Goal: Information Seeking & Learning: Learn about a topic

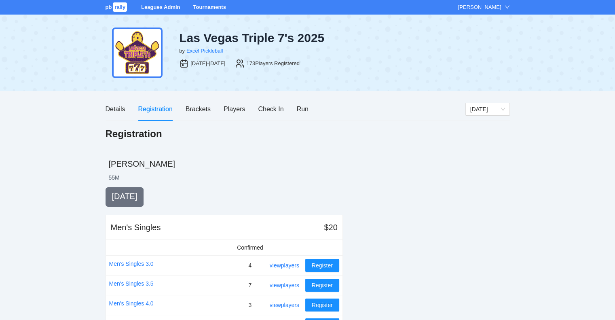
click at [209, 5] on link "Tournaments" at bounding box center [209, 7] width 33 height 6
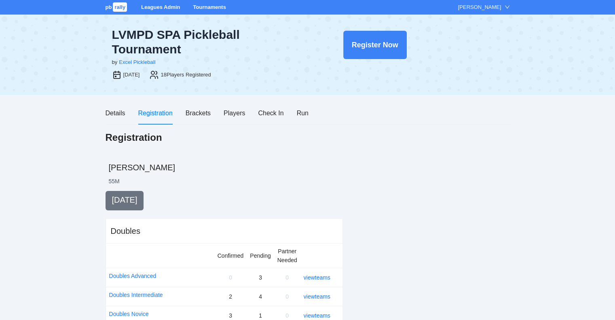
click at [211, 8] on link "Tournaments" at bounding box center [209, 7] width 33 height 6
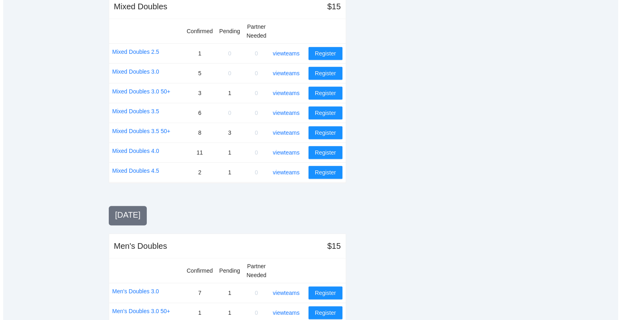
scroll to position [566, 0]
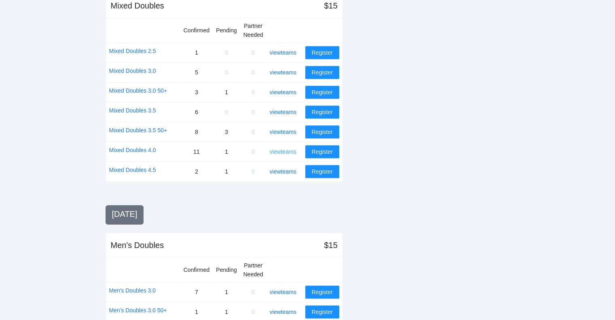
click at [286, 148] on link "view teams" at bounding box center [283, 151] width 27 height 6
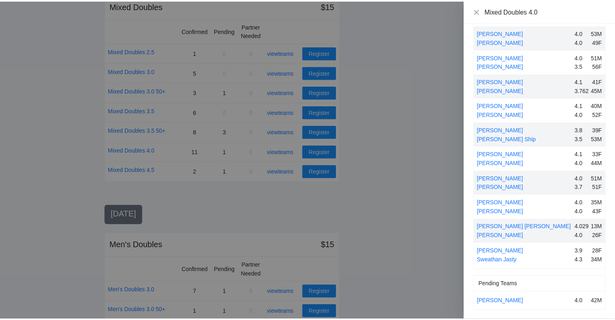
scroll to position [0, 0]
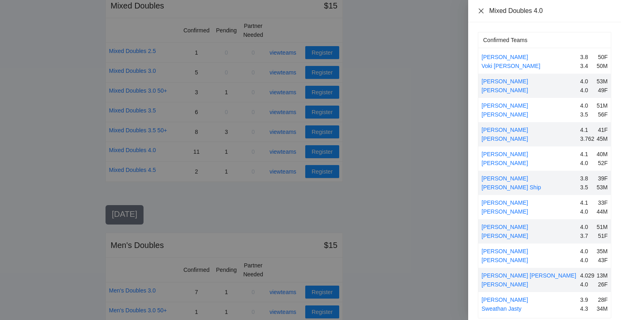
click at [480, 10] on icon "close" at bounding box center [480, 10] width 5 height 5
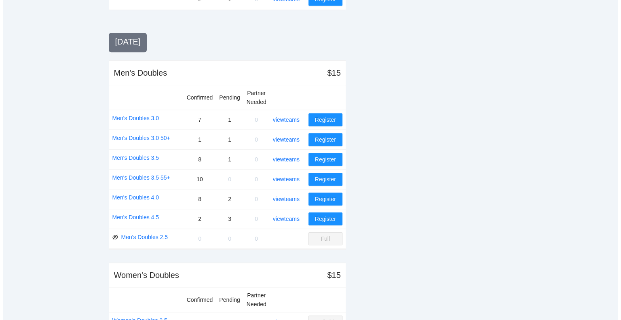
scroll to position [738, 0]
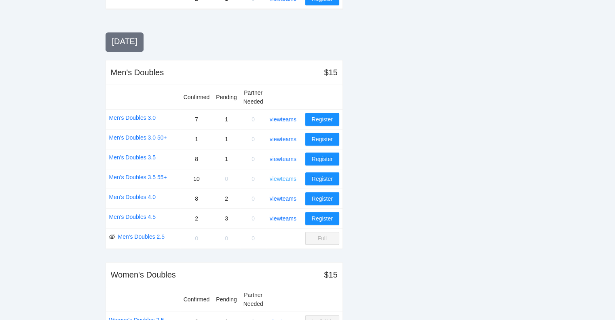
click at [287, 175] on link "view teams" at bounding box center [283, 178] width 27 height 6
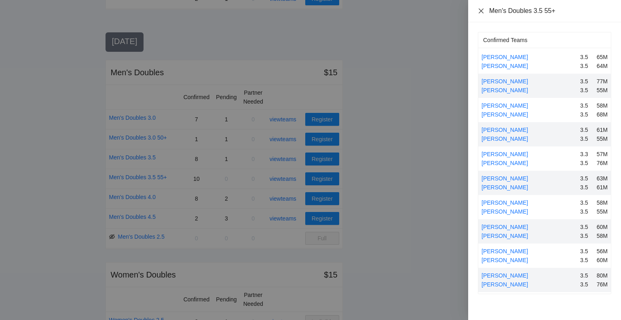
click at [480, 13] on icon "close" at bounding box center [481, 11] width 6 height 6
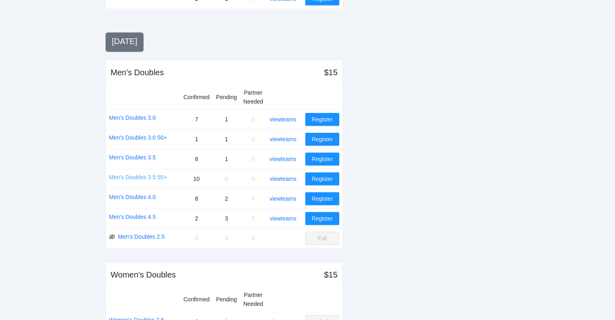
click at [134, 173] on link "Men's Doubles 3.5 55+" at bounding box center [138, 177] width 58 height 9
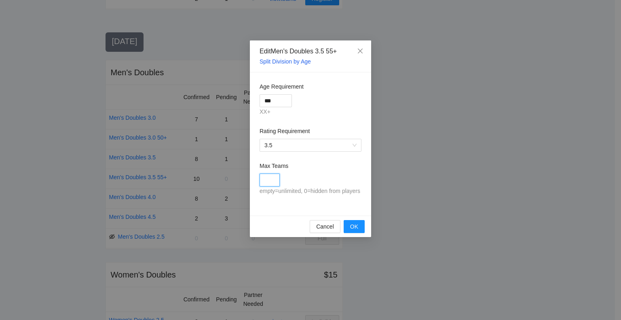
click at [266, 181] on input "Max Teams" at bounding box center [269, 179] width 20 height 13
type input "**"
click at [352, 227] on span "OK" at bounding box center [354, 226] width 8 height 9
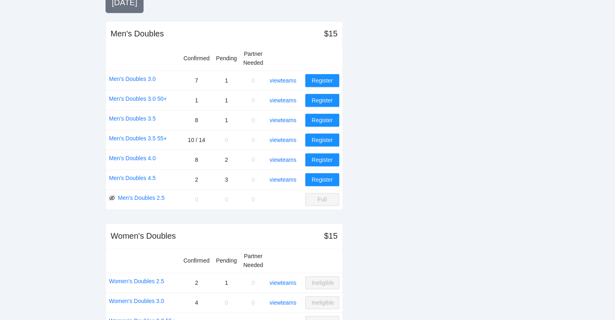
scroll to position [780, 0]
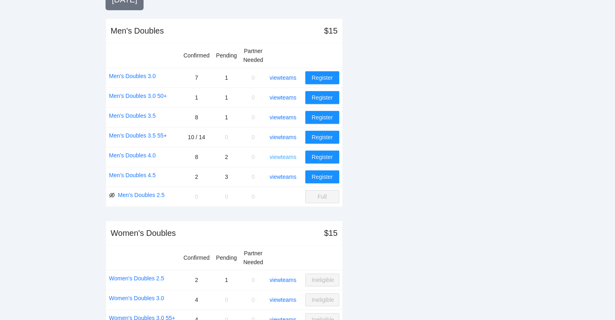
click at [284, 154] on link "view teams" at bounding box center [283, 157] width 27 height 6
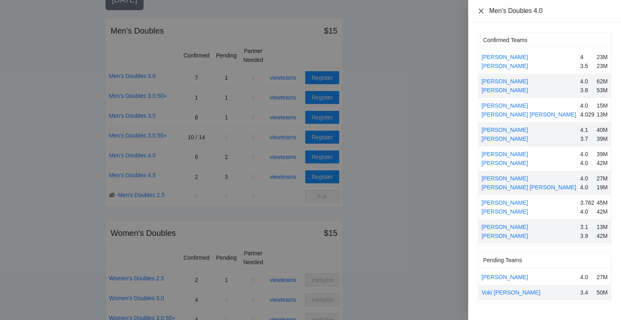
click at [478, 11] on icon "close" at bounding box center [481, 11] width 6 height 6
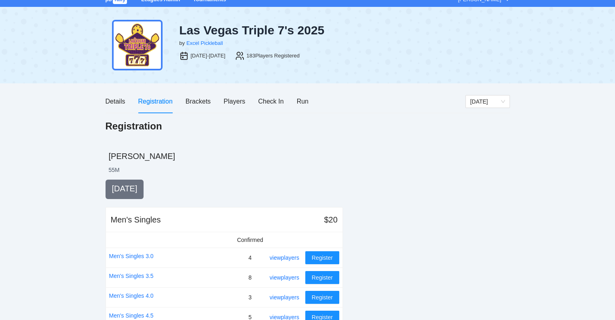
scroll to position [7, 0]
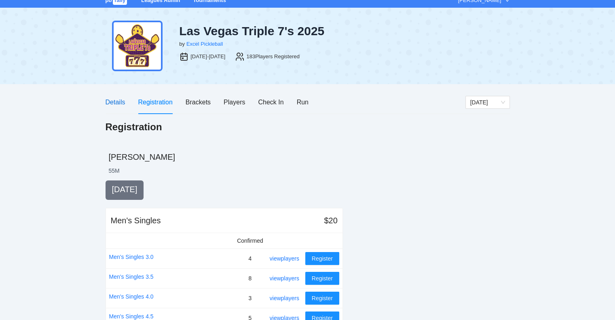
click at [115, 99] on div "Details" at bounding box center [115, 102] width 20 height 10
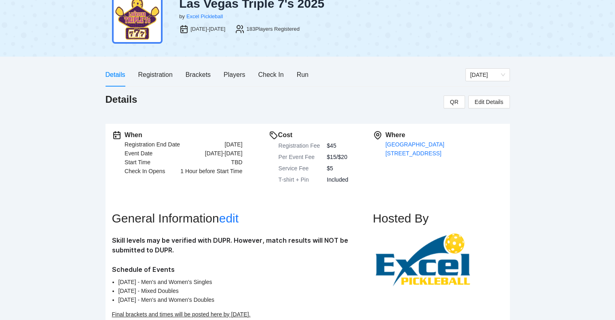
scroll to position [0, 0]
